Goal: Subscribe to service/newsletter

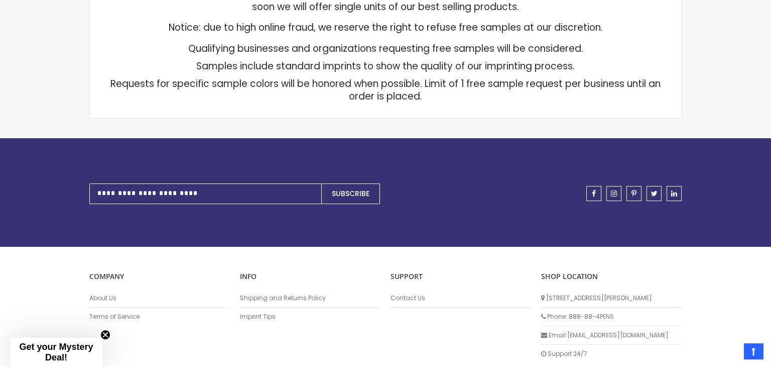
scroll to position [295, 0]
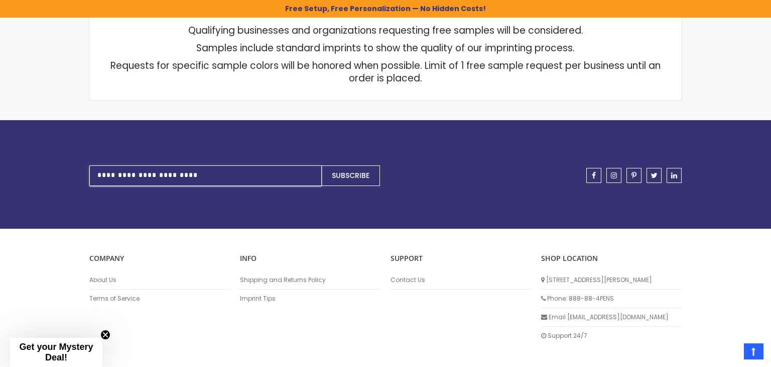
click at [121, 167] on input "Sign Up for Our Newsletter:" at bounding box center [205, 175] width 233 height 21
type input "**********"
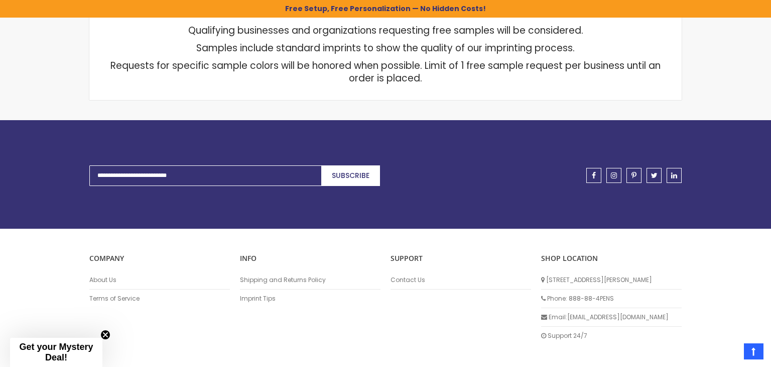
click at [365, 173] on span "Subscribe" at bounding box center [351, 175] width 38 height 10
